Goal: Information Seeking & Learning: Learn about a topic

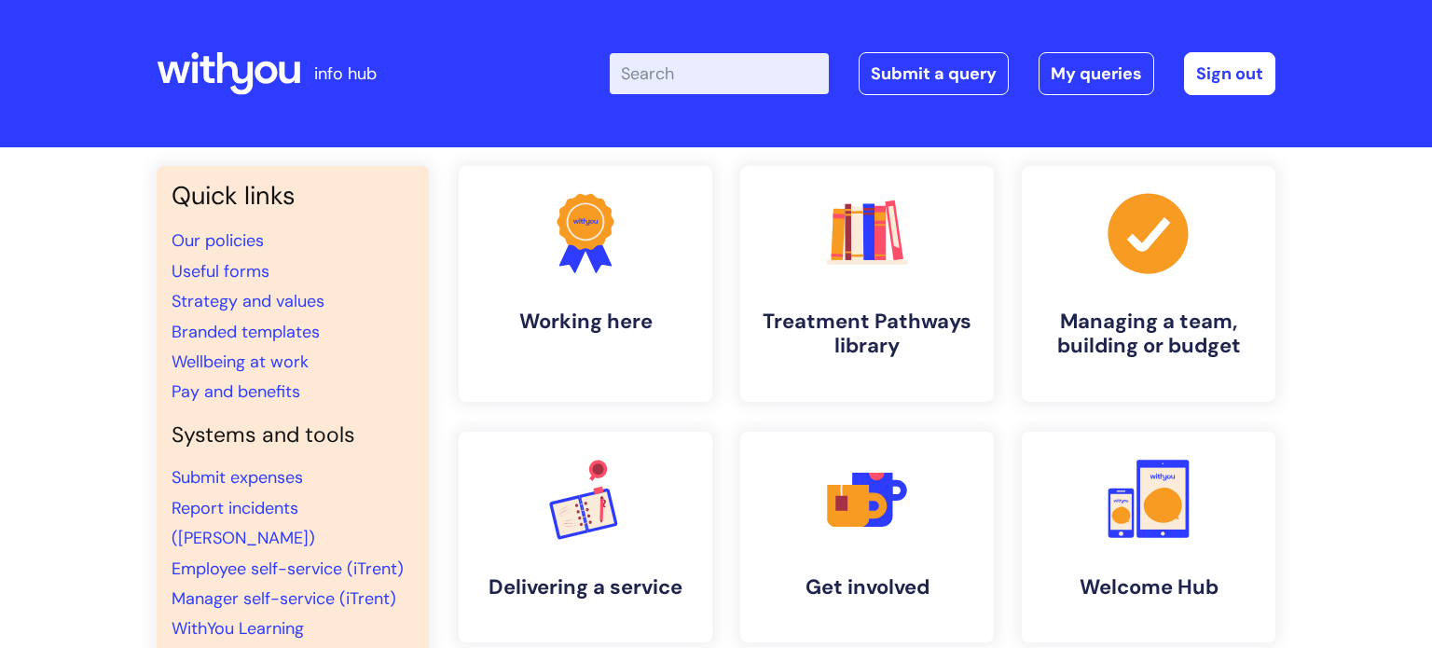
click at [685, 77] on input "Enter your search term here..." at bounding box center [719, 73] width 219 height 41
type input "recovery capital"
click button "Search" at bounding box center [0, 0] width 0 height 0
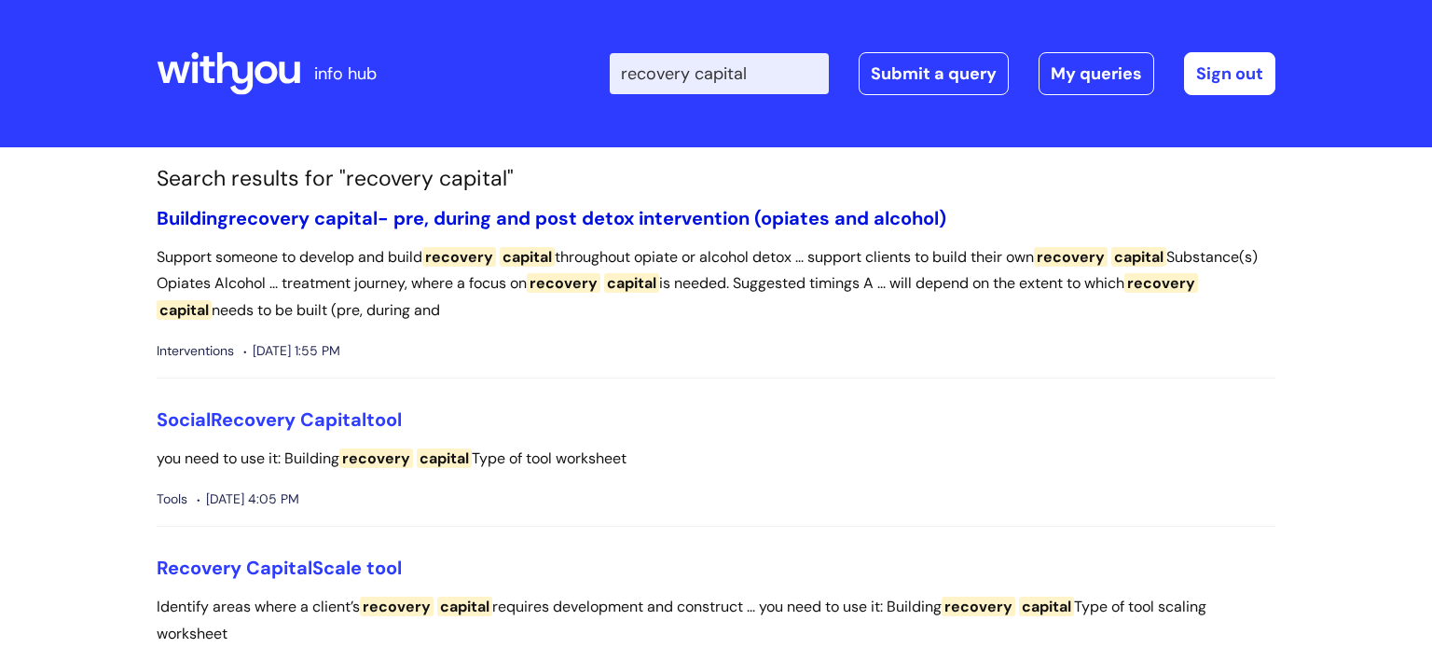
click at [714, 214] on link "Building recovery capital - pre, during and post detox intervention (opiates an…" at bounding box center [552, 218] width 790 height 24
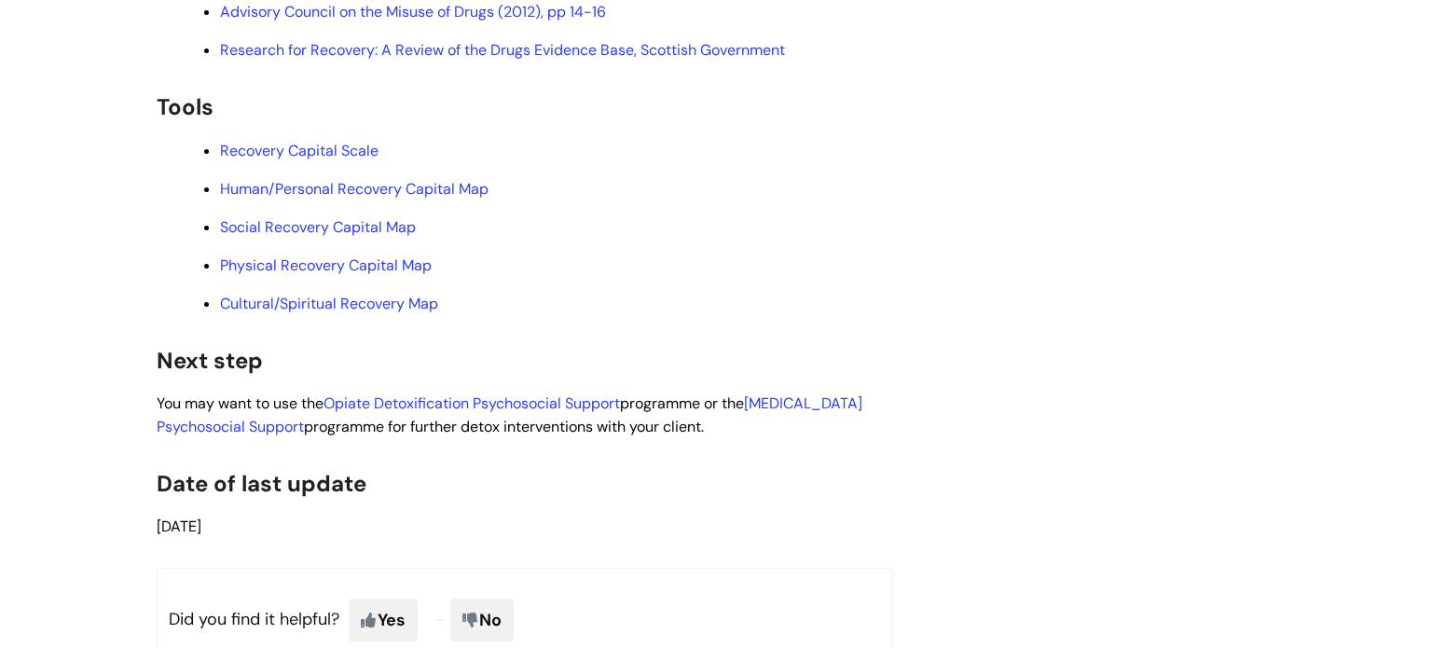
scroll to position [4886, 0]
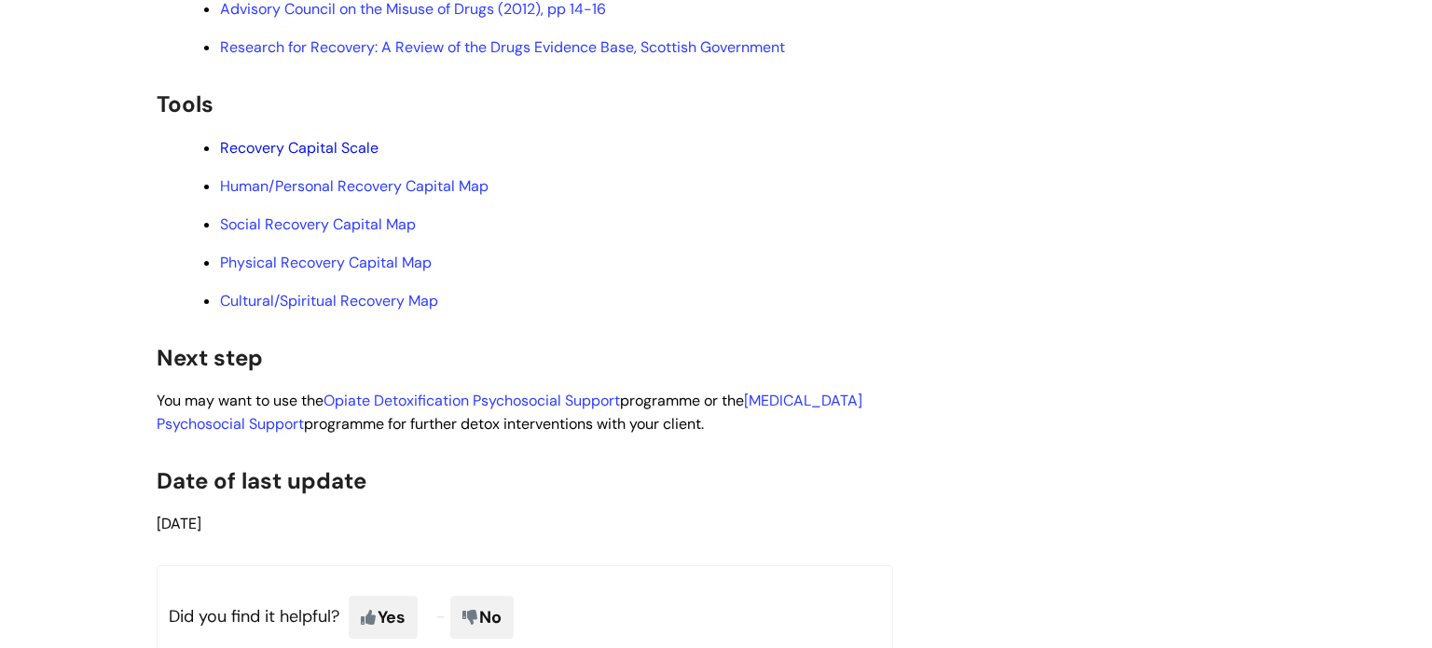
click at [282, 158] on link "Recovery Capital Scale" at bounding box center [299, 148] width 159 height 20
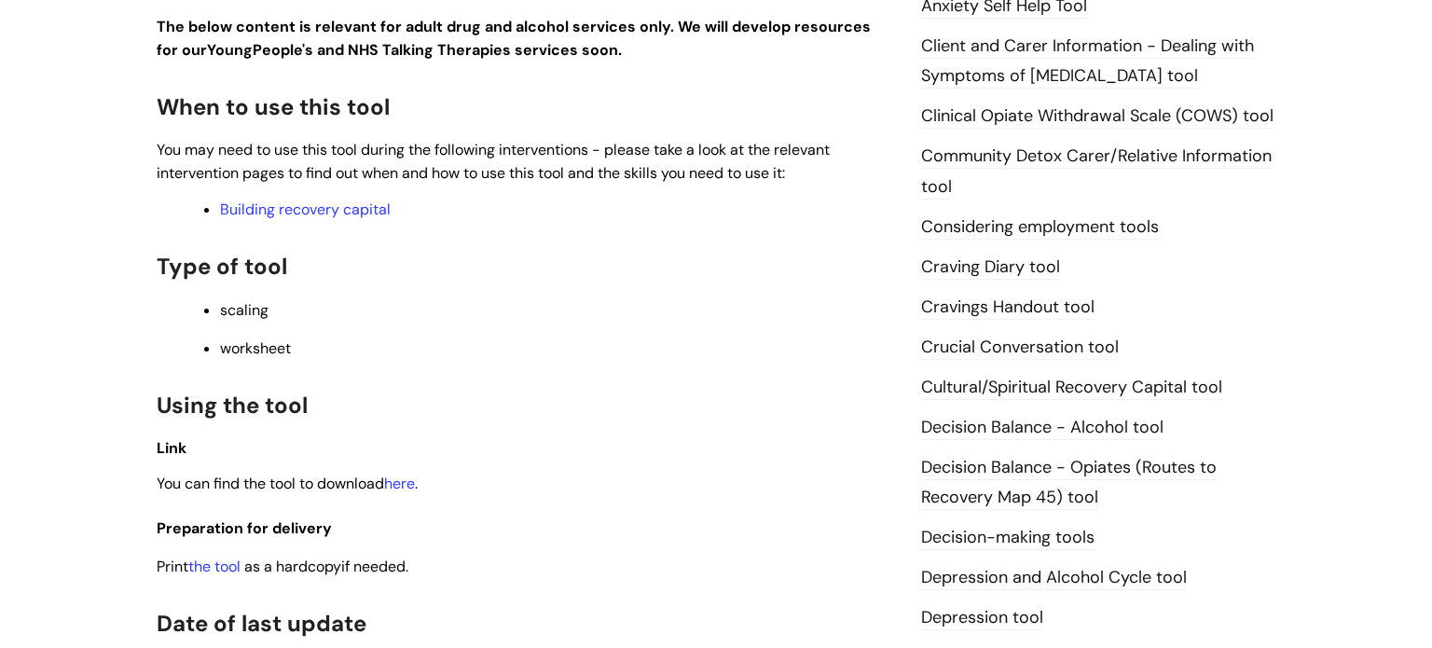
scroll to position [763, 0]
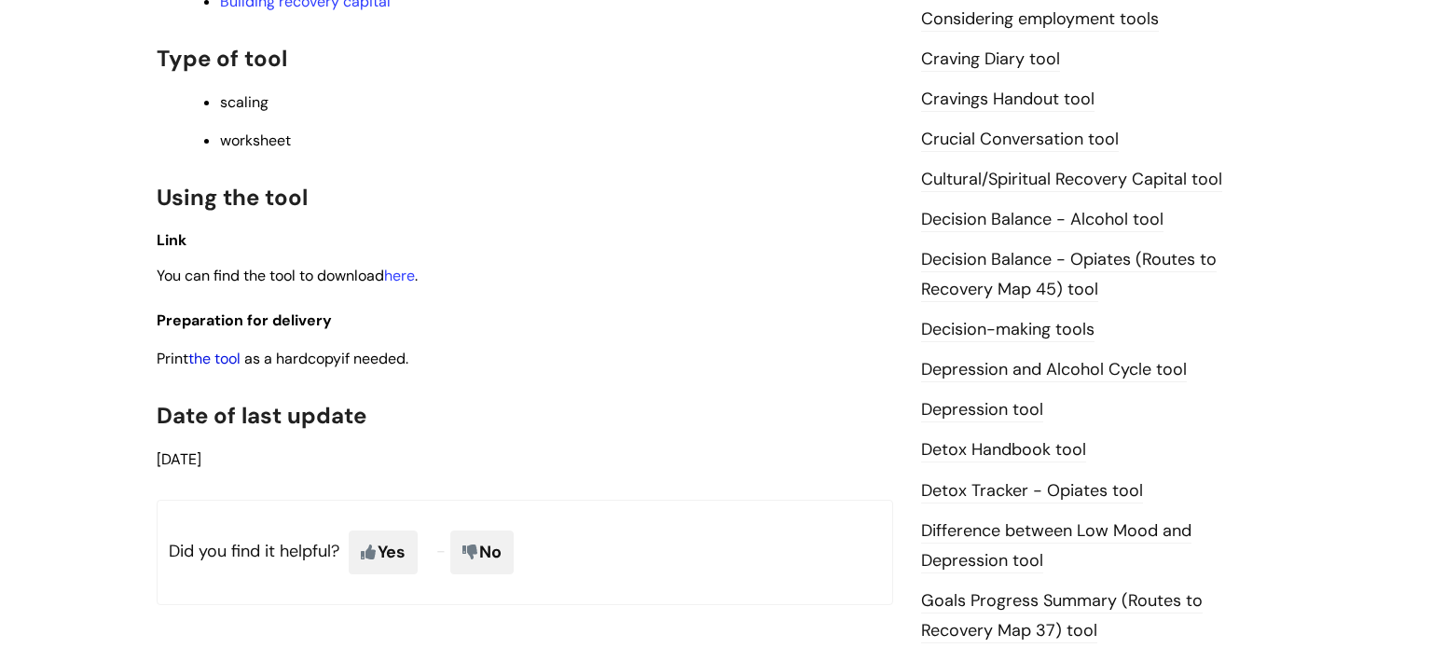
click at [226, 363] on link "the tool" at bounding box center [214, 359] width 52 height 20
